Goal: Task Accomplishment & Management: Use online tool/utility

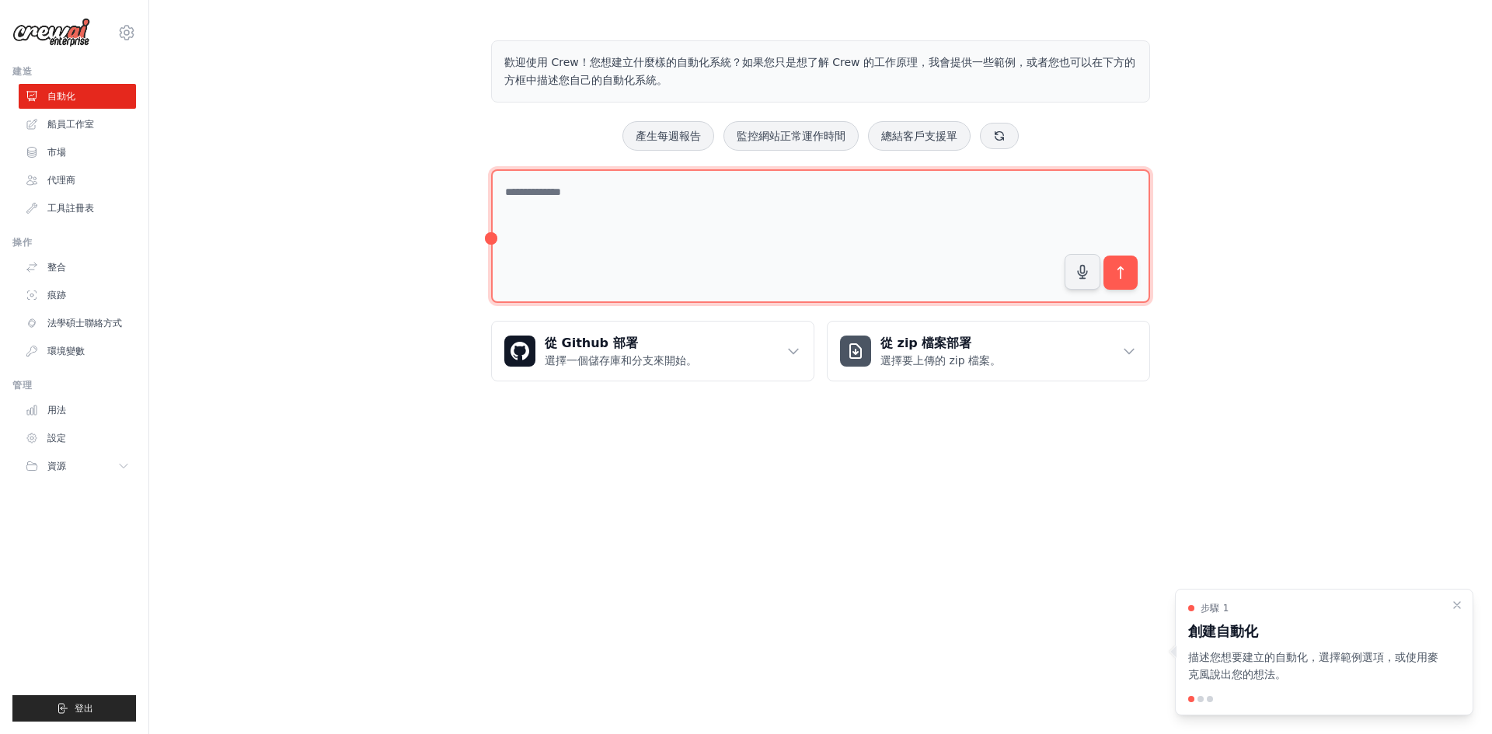
click at [595, 249] on textarea at bounding box center [820, 236] width 659 height 134
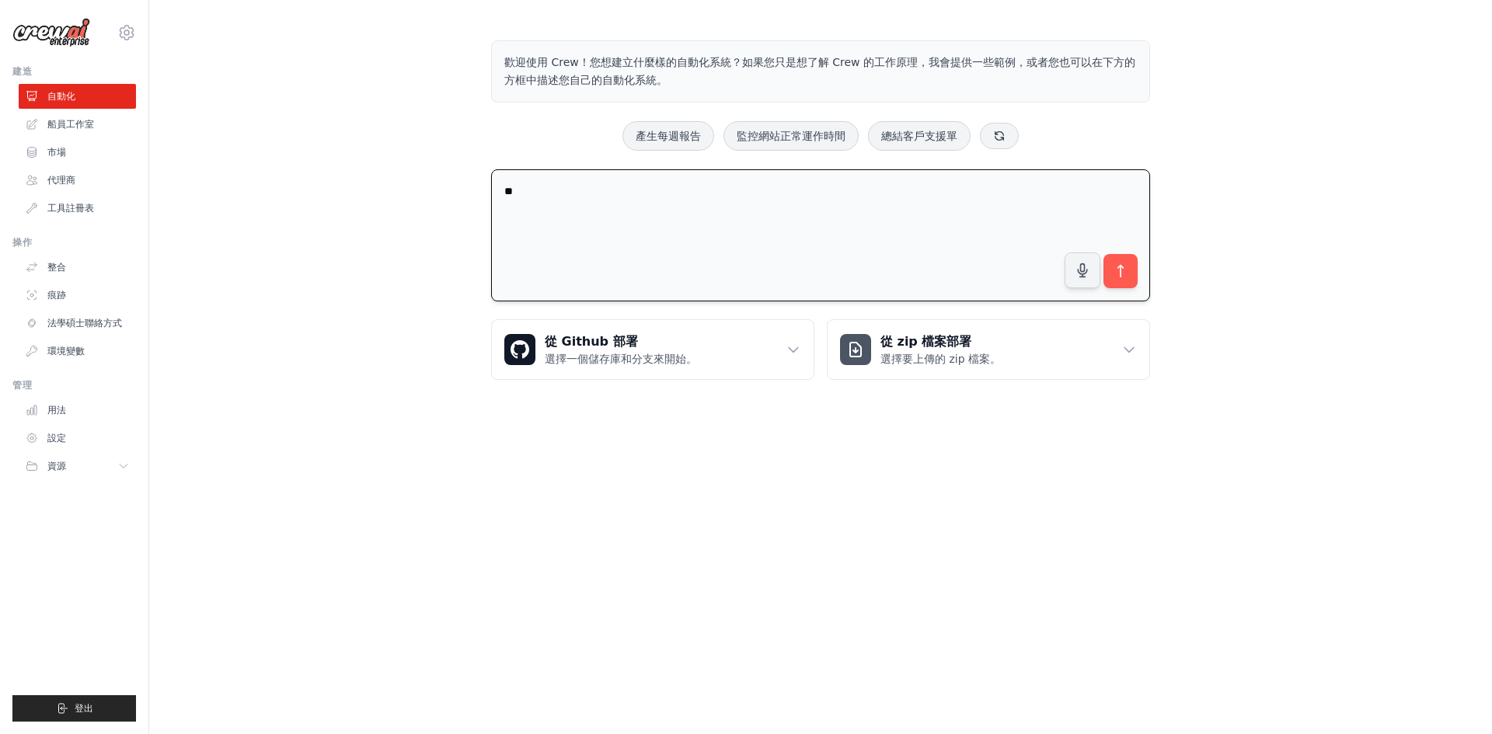
type textarea "*"
type textarea "*********"
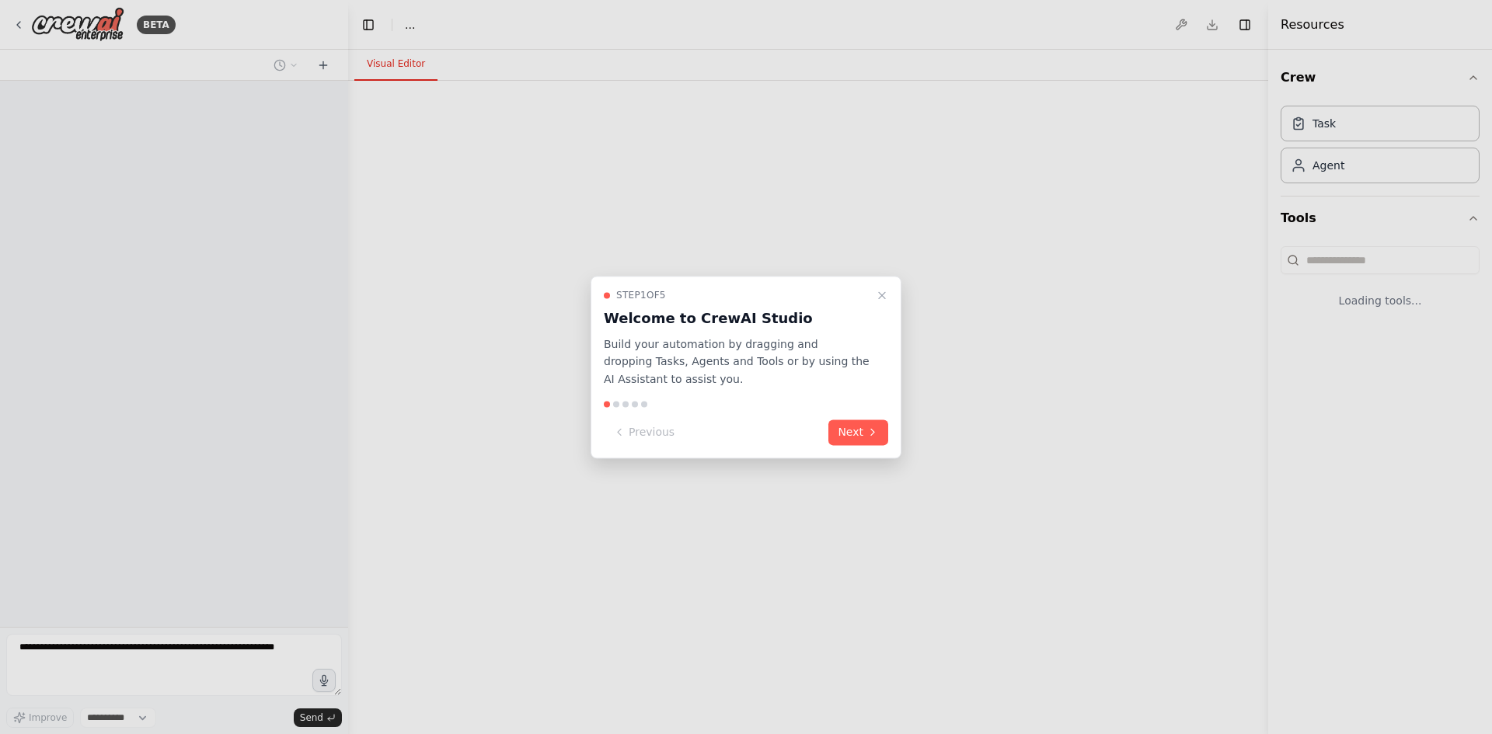
select select "****"
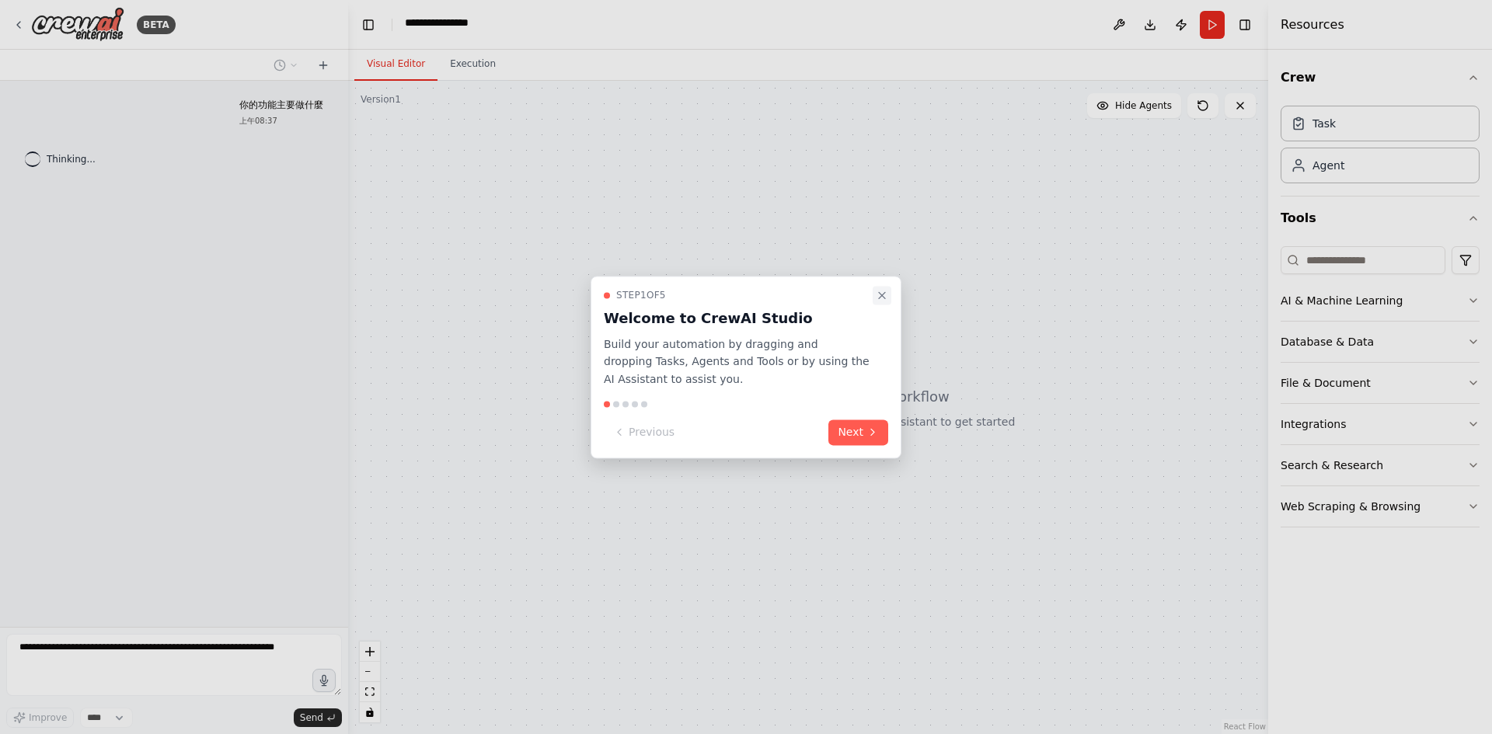
click at [889, 286] on button "Close walkthrough" at bounding box center [882, 295] width 19 height 19
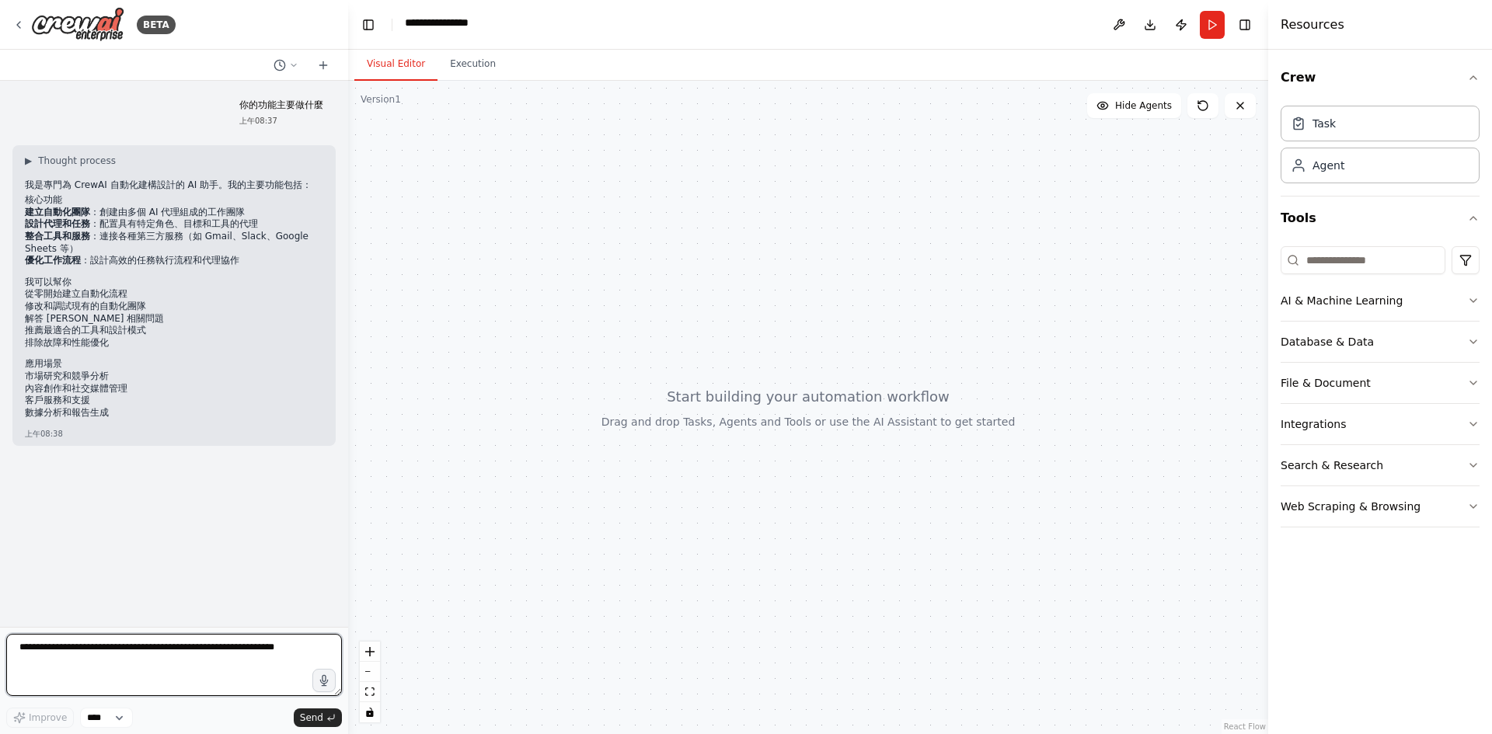
scroll to position [30, 0]
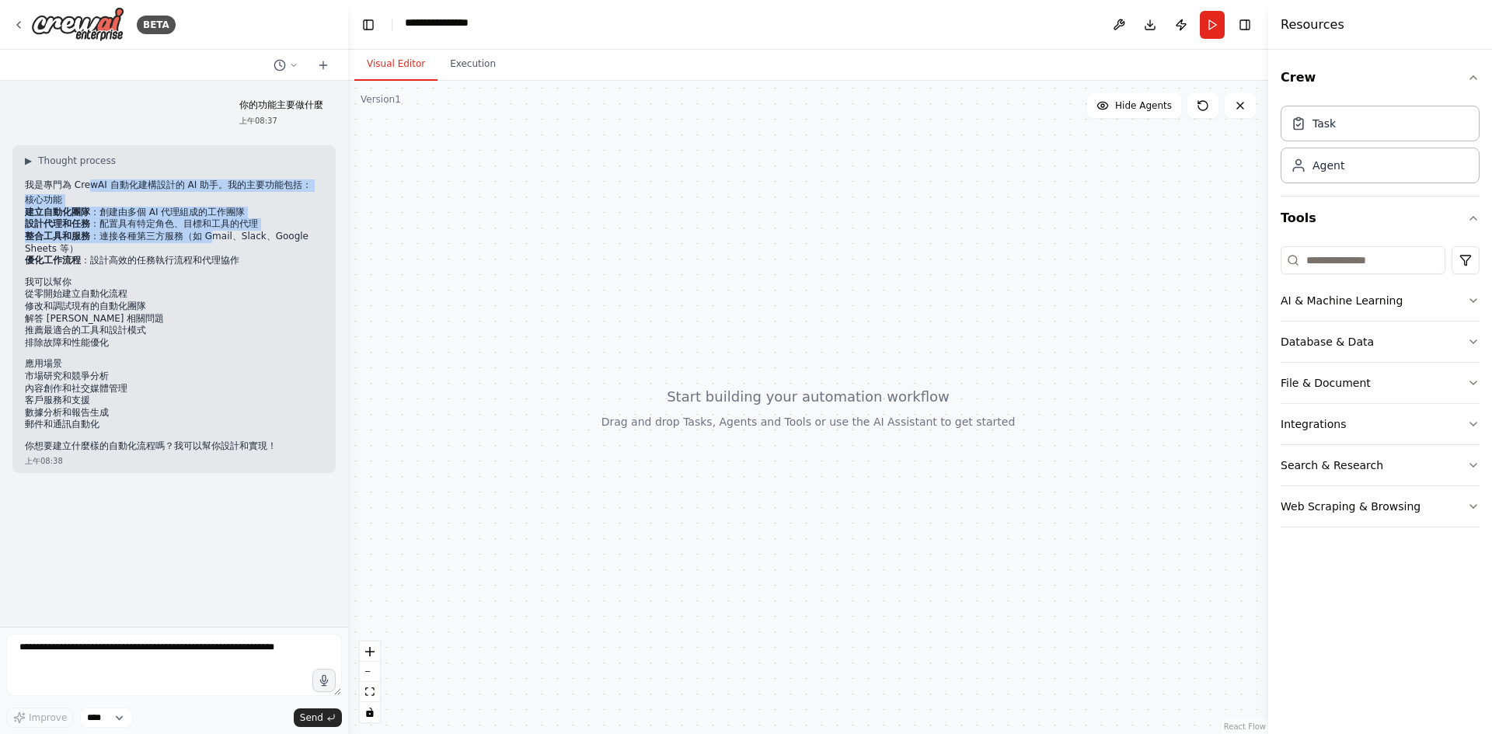
drag, startPoint x: 115, startPoint y: 202, endPoint x: 269, endPoint y: 291, distance: 177.9
click at [269, 291] on div "▶ Thought process 我是專門為 CrewAI 自動化建構設計的 AI 助手。我的主要功能包括： 核心功能 建立自動化團隊 ：創建由多個 AI …" at bounding box center [174, 304] width 298 height 298
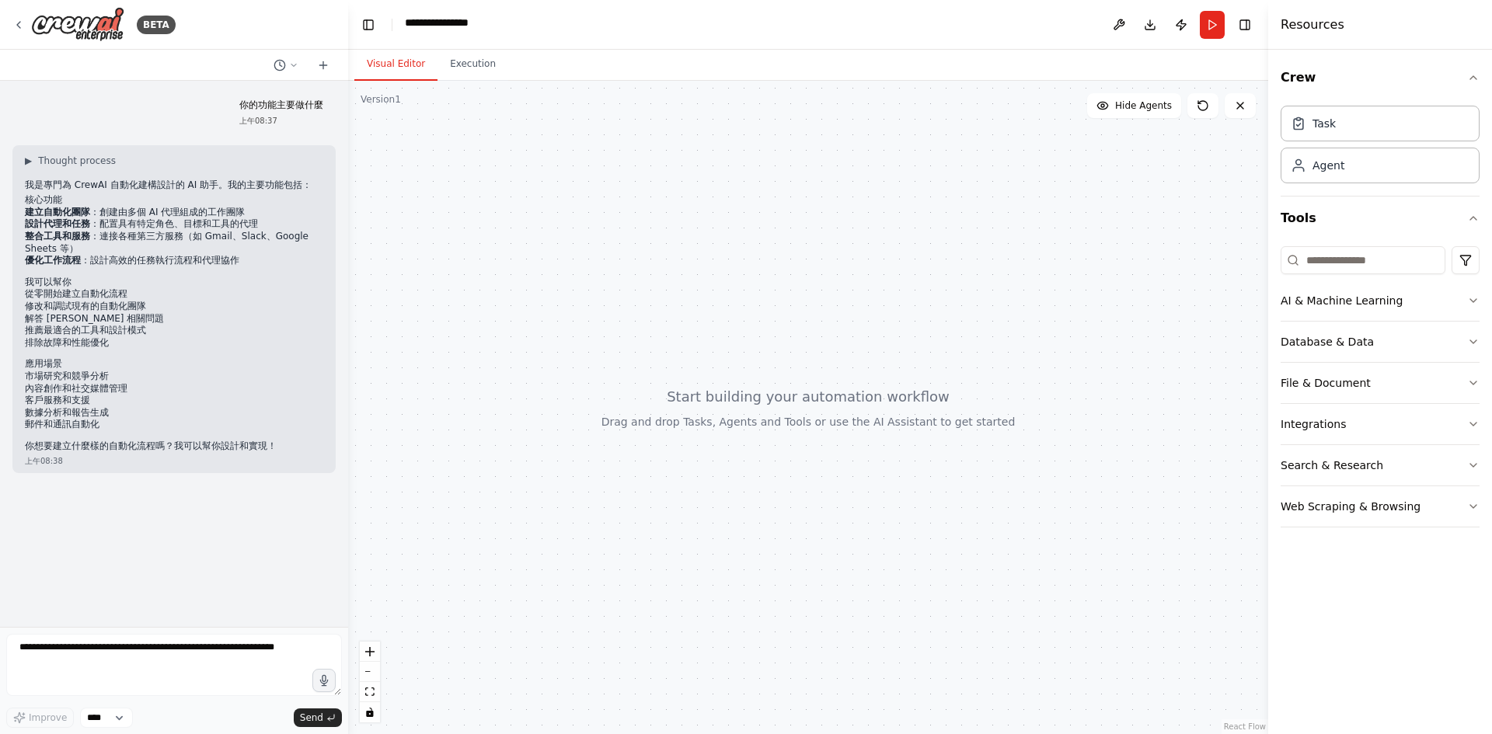
click at [224, 267] on li "優化工作流程 ：設計高效的任務執行流程和代理協作" at bounding box center [174, 261] width 298 height 12
drag, startPoint x: 173, startPoint y: 325, endPoint x: 269, endPoint y: 357, distance: 101.5
click at [269, 357] on div "▶ Thought process 我是專門為 CrewAI 自動化建構設計的 AI 助手。我的主要功能包括： 核心功能 建立自動化團隊 ：創建由多個 AI …" at bounding box center [174, 304] width 298 height 298
click at [268, 301] on li "從零開始建立自動化流程" at bounding box center [174, 294] width 298 height 12
click at [160, 655] on textarea at bounding box center [174, 665] width 336 height 62
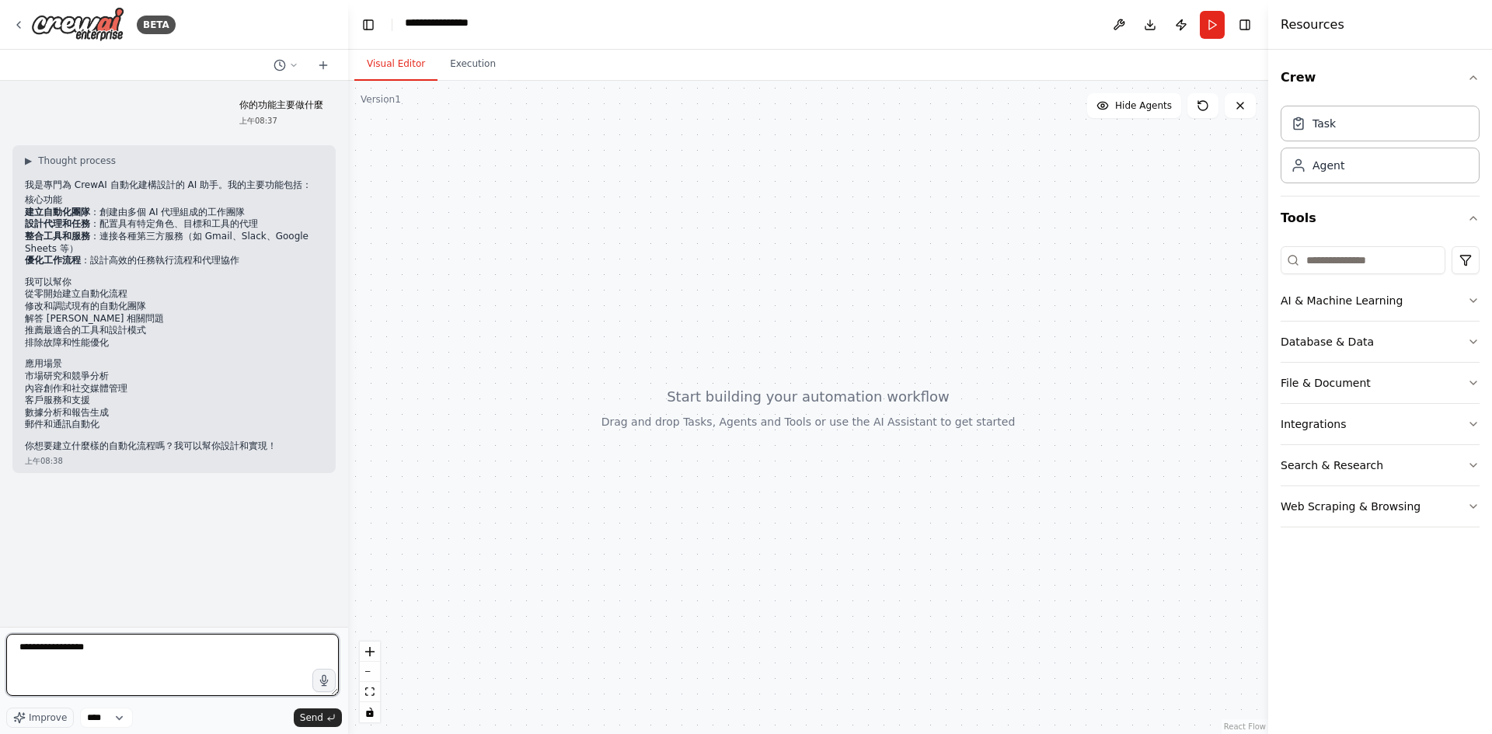
type textarea "**********"
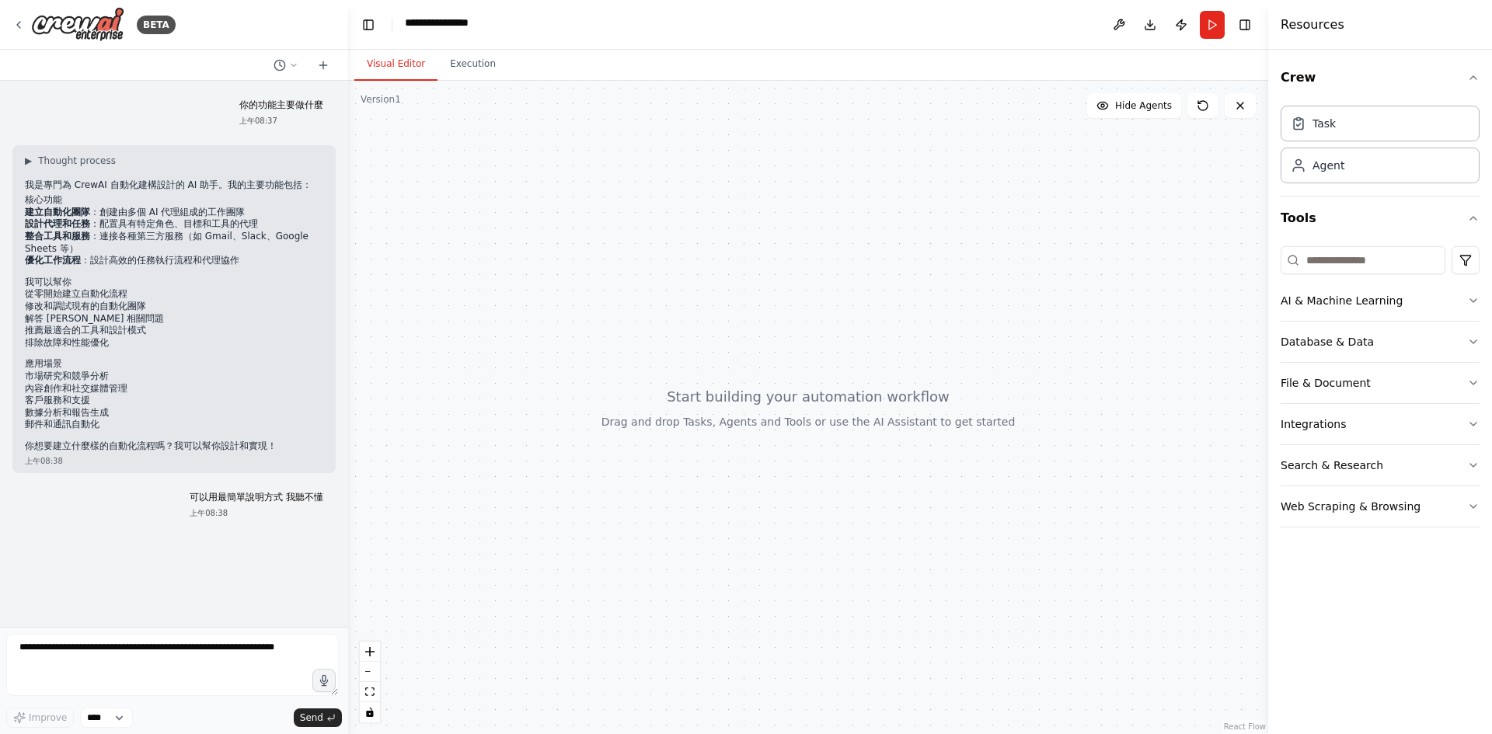
scroll to position [143, 0]
click at [1107, 28] on button at bounding box center [1119, 25] width 25 height 28
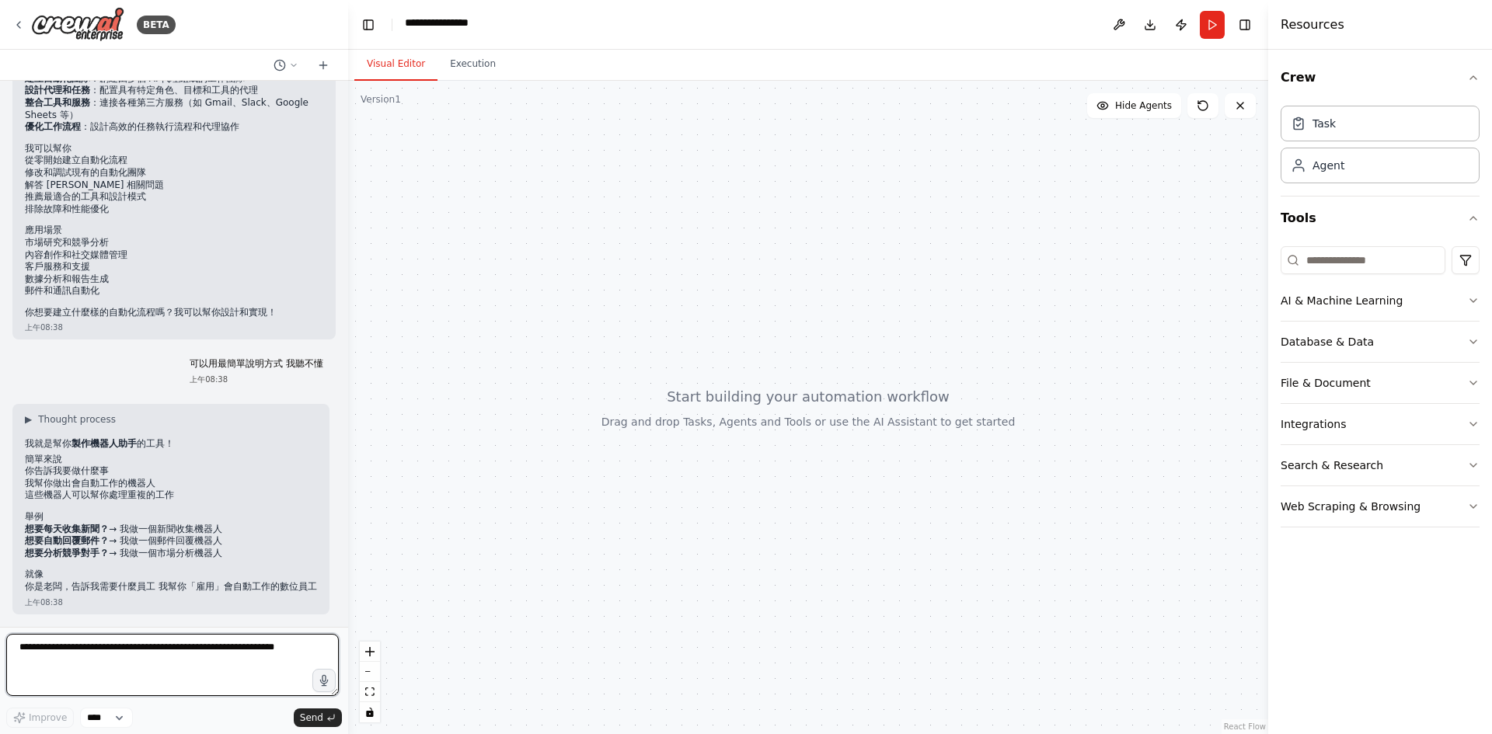
scroll to position [402, 0]
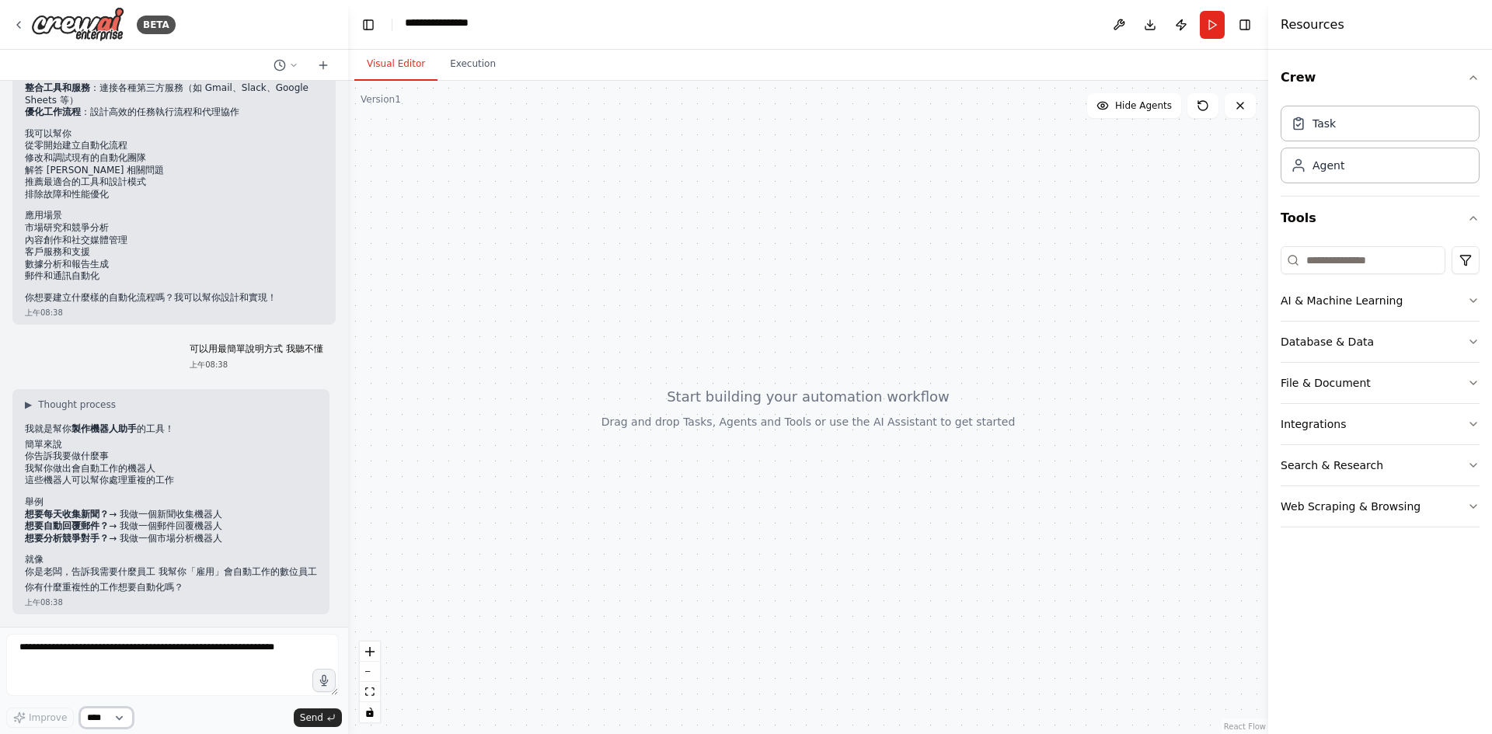
click at [133, 716] on select "****" at bounding box center [106, 718] width 53 height 20
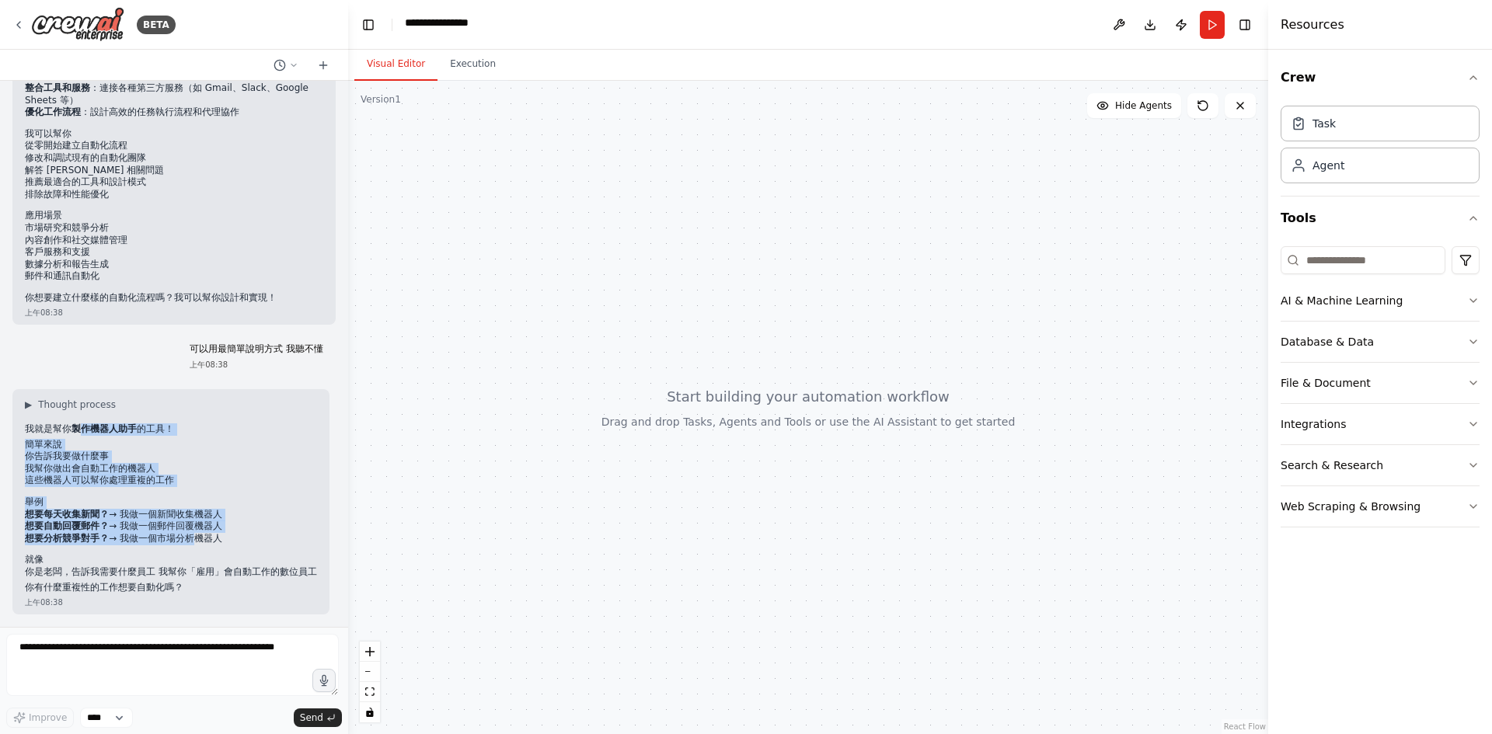
drag, startPoint x: 96, startPoint y: 363, endPoint x: 239, endPoint y: 490, distance: 190.9
click at [239, 490] on div "▶ Thought process 我就是幫你 製作機器人助手 的工具！ 簡單來說 你告訴我要做什麼事 我幫你做出會自動工作的機器人 這些機器人可以幫你處理重…" at bounding box center [171, 496] width 292 height 195
click at [239, 451] on li "你告訴我要做什麼事" at bounding box center [171, 457] width 292 height 12
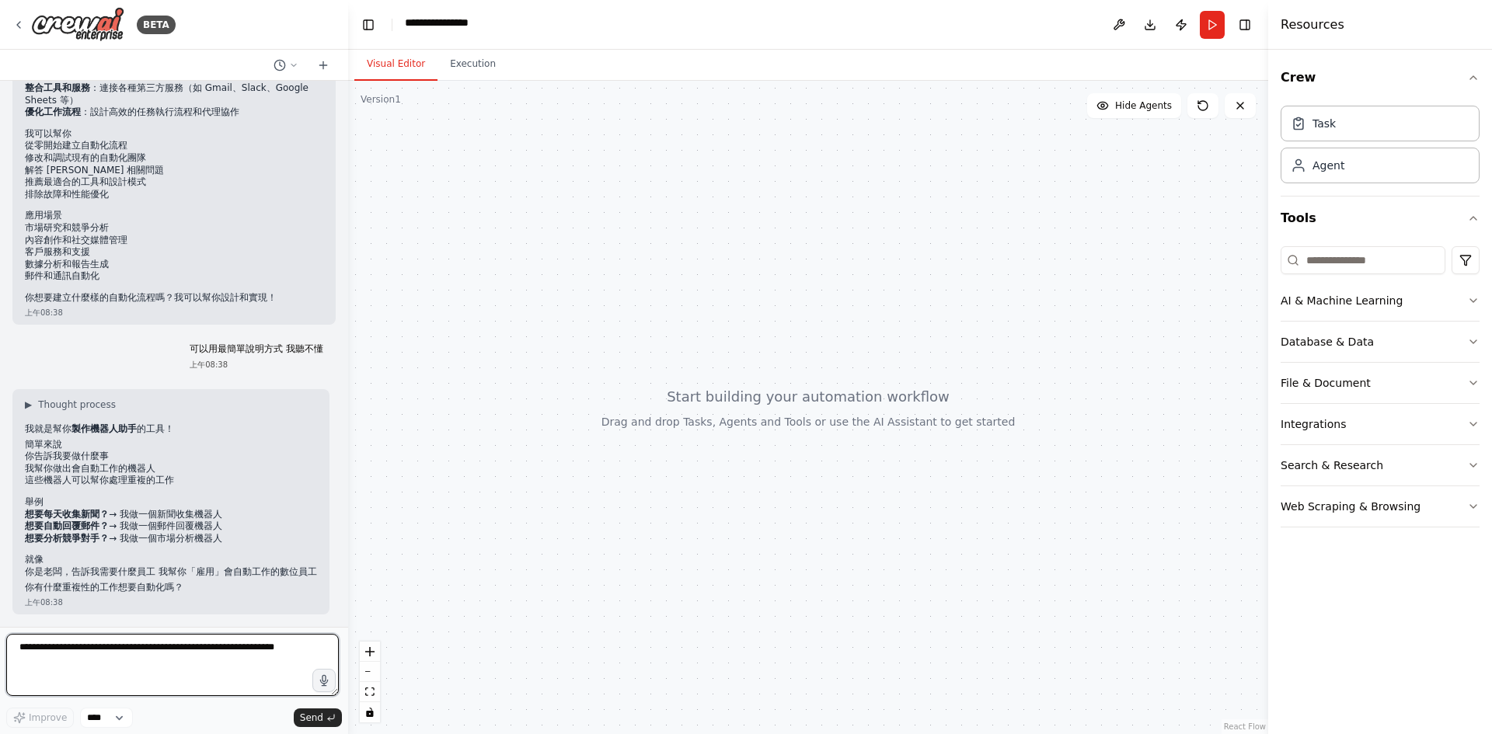
click at [106, 664] on textarea at bounding box center [172, 665] width 333 height 62
click at [143, 647] on textarea at bounding box center [172, 665] width 333 height 62
click at [1344, 176] on div "Task Agent" at bounding box center [1380, 141] width 199 height 84
click at [1336, 131] on div "Task" at bounding box center [1323, 123] width 23 height 16
click at [1390, 183] on div "Agent" at bounding box center [1380, 165] width 199 height 36
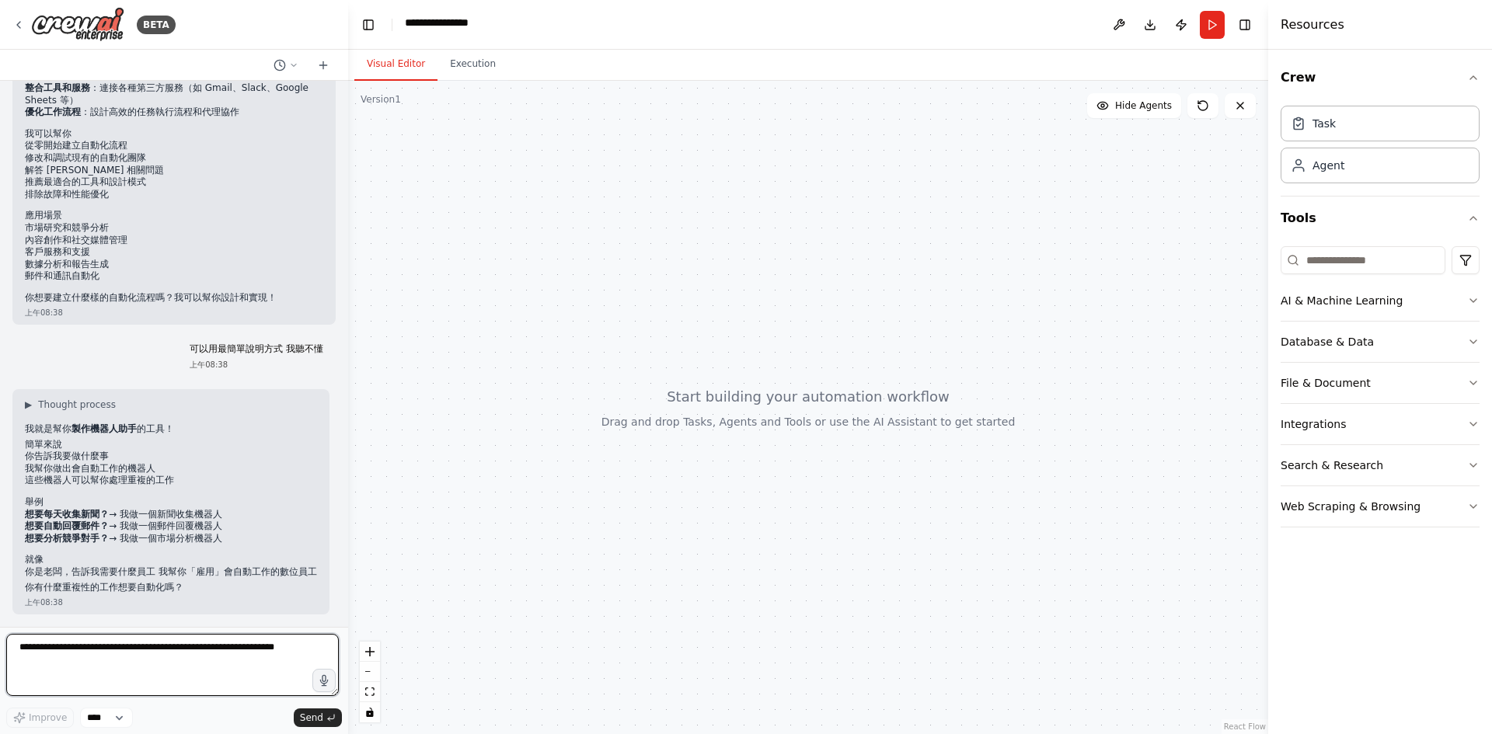
click at [141, 647] on textarea at bounding box center [172, 665] width 333 height 62
type textarea "**********"
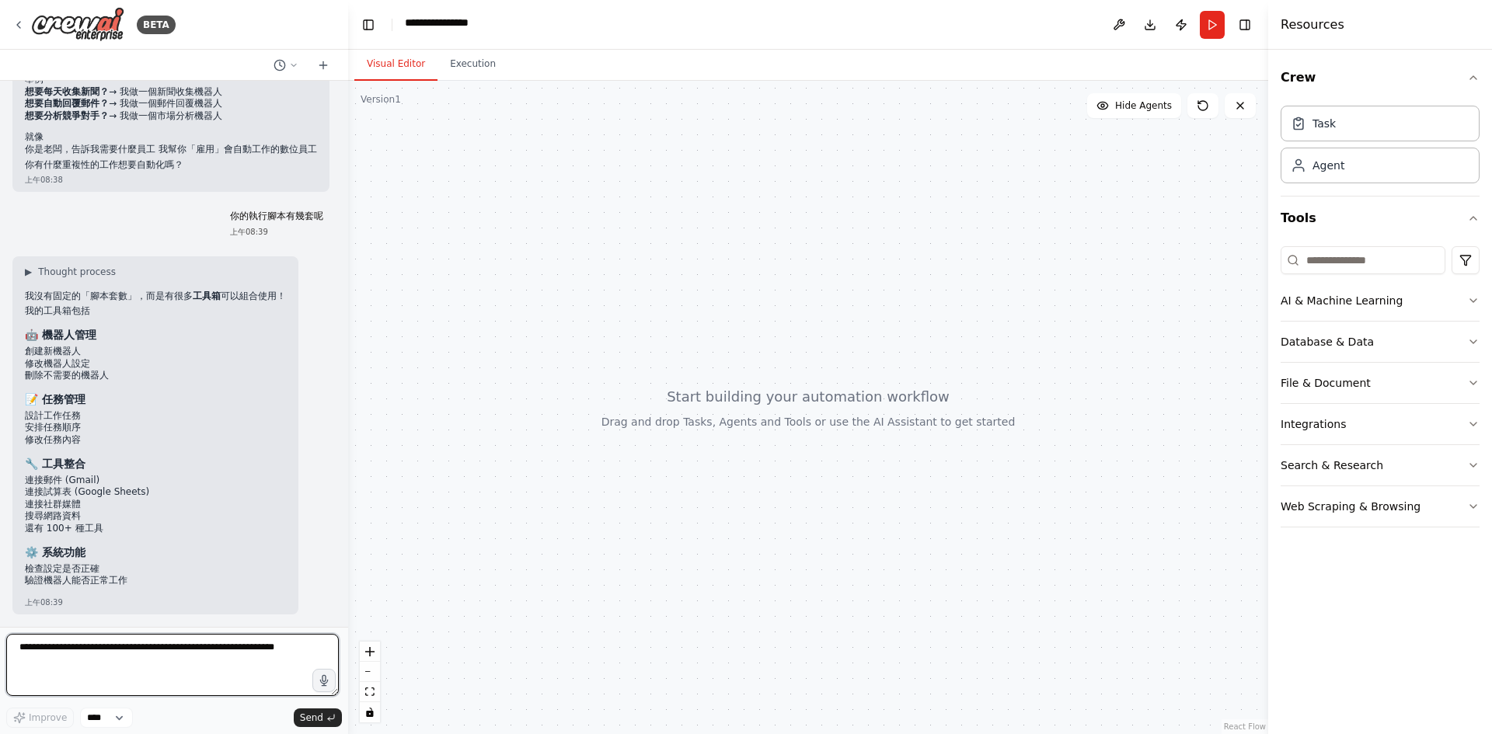
scroll to position [1023, 0]
